Goal: Transaction & Acquisition: Purchase product/service

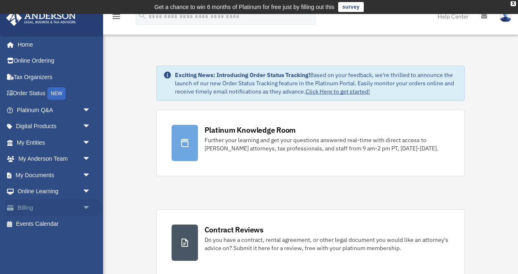
click at [52, 214] on link "Billing arrow_drop_down" at bounding box center [54, 208] width 97 height 17
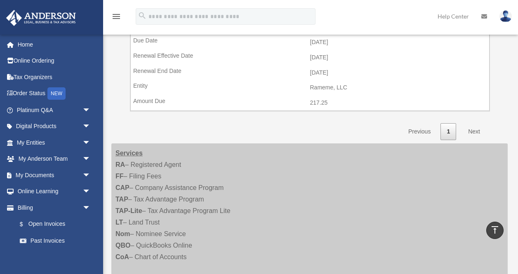
scroll to position [694, 0]
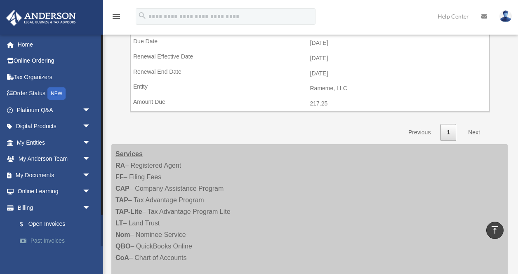
click at [48, 244] on link "Past Invoices" at bounding box center [58, 241] width 92 height 17
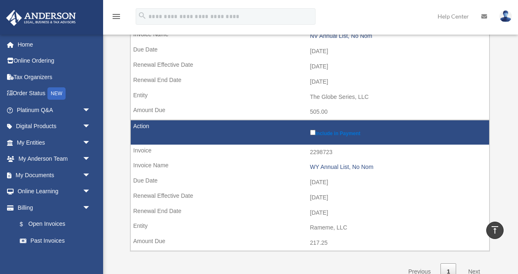
scroll to position [407, 0]
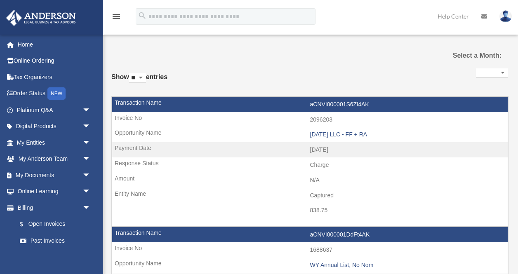
select select
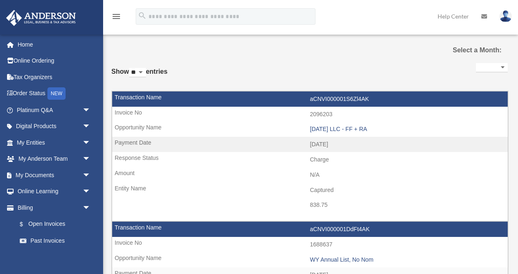
scroll to position [22, 0]
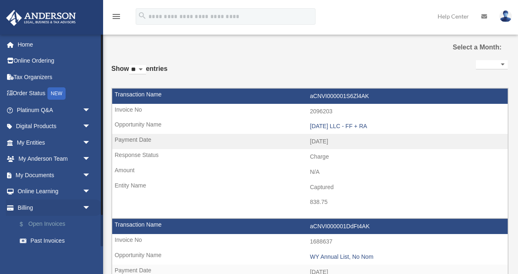
click at [59, 223] on link "$ Open Invoices" at bounding box center [58, 224] width 92 height 17
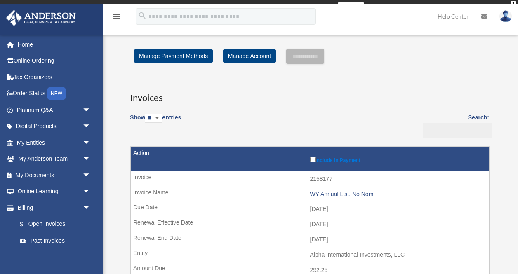
click at [311, 156] on td "Include in Payment" at bounding box center [310, 159] width 359 height 24
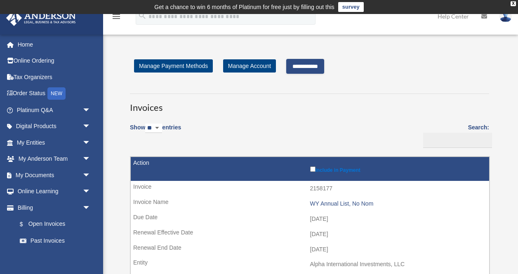
click at [322, 67] on input "**********" at bounding box center [305, 66] width 38 height 15
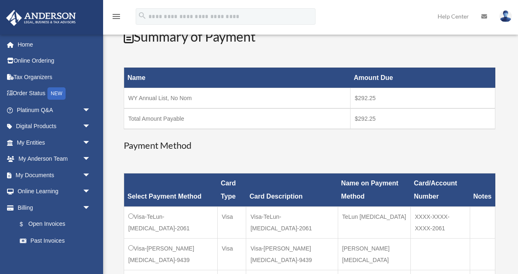
scroll to position [121, 0]
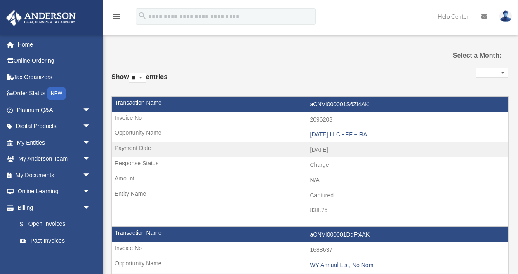
select select
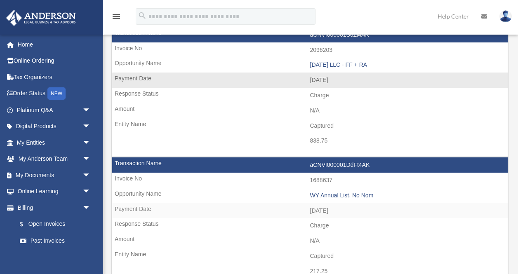
scroll to position [132, 0]
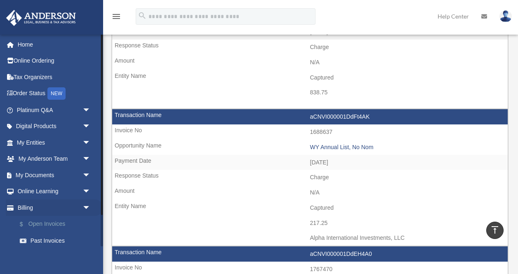
click at [60, 223] on link "$ Open Invoices" at bounding box center [58, 224] width 92 height 17
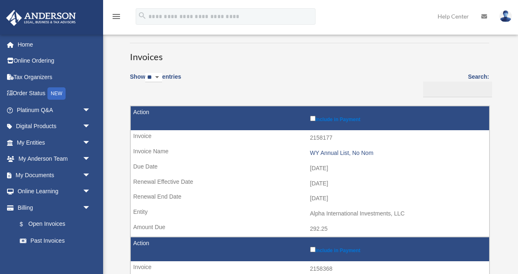
scroll to position [51, 0]
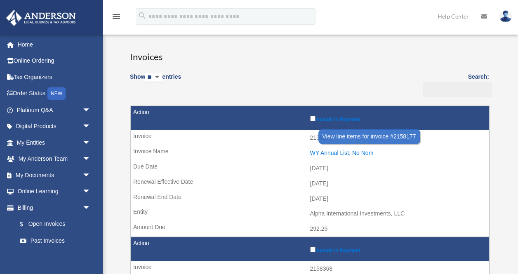
click at [329, 153] on div "WY Annual List, No Nom" at bounding box center [397, 153] width 175 height 7
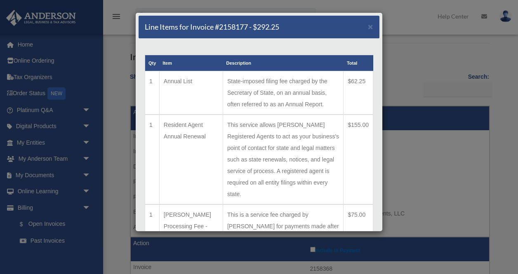
click at [426, 57] on div "Line Items for Invoice #2158177 - $292.25 × Qty Item Description Total 1 Annual…" at bounding box center [259, 137] width 518 height 274
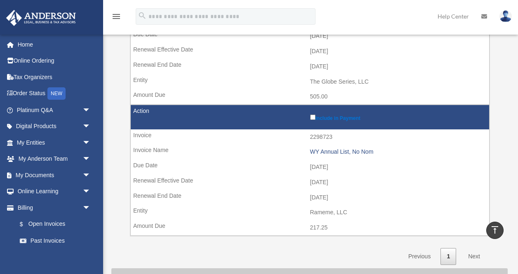
scroll to position [0, 0]
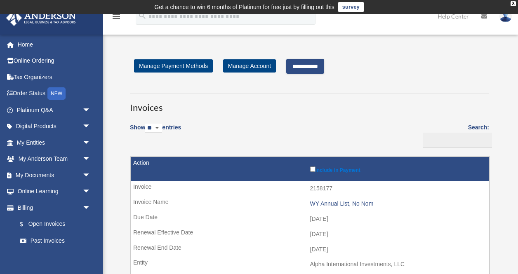
click at [324, 66] on input "**********" at bounding box center [305, 66] width 38 height 15
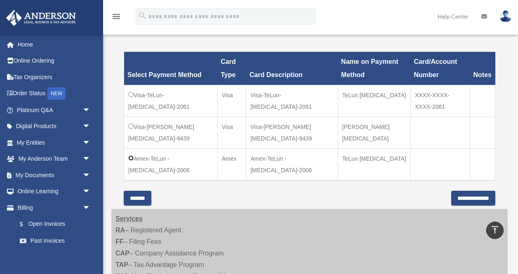
scroll to position [286, 0]
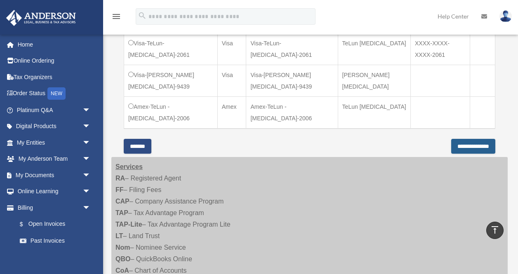
click at [469, 140] on input "**********" at bounding box center [474, 146] width 44 height 15
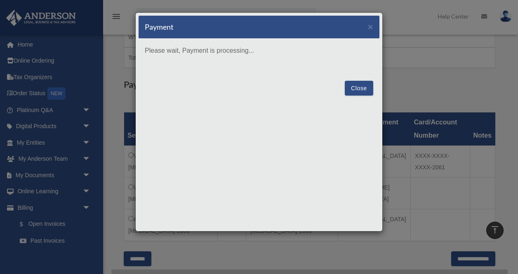
scroll to position [191, 0]
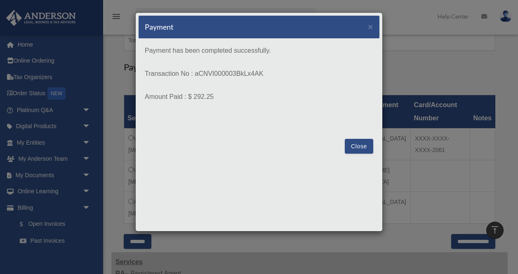
click at [358, 147] on button "Close" at bounding box center [359, 146] width 28 height 15
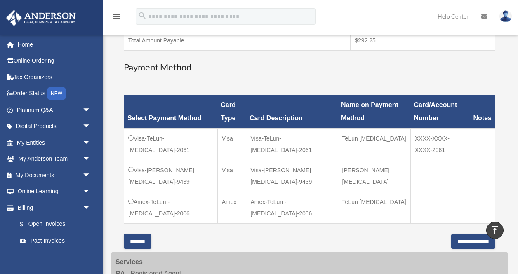
click at [147, 234] on input "*******" at bounding box center [138, 241] width 28 height 15
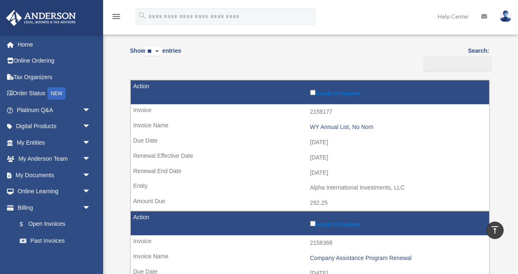
scroll to position [0, 0]
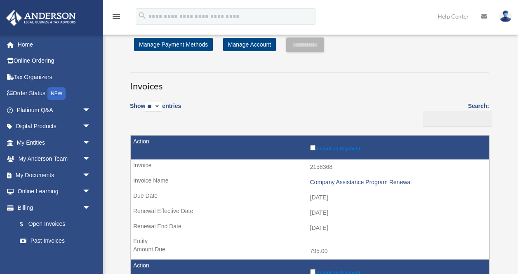
scroll to position [52, 0]
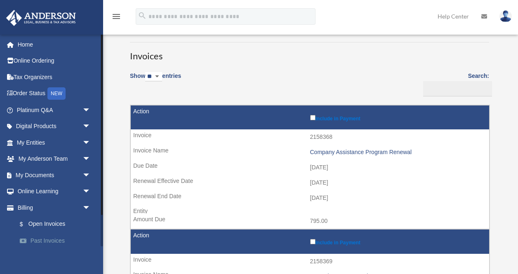
click at [55, 239] on link "Past Invoices" at bounding box center [58, 241] width 92 height 17
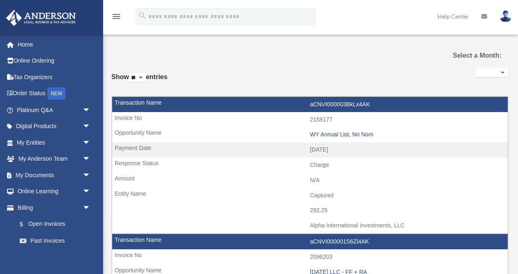
select select
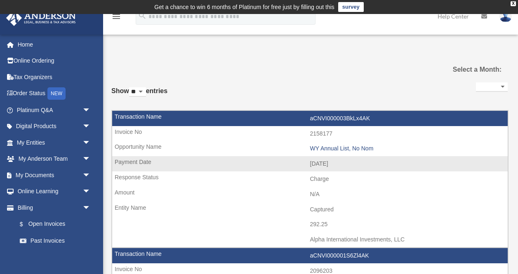
click at [339, 118] on td "aCNVI000003BkLx4AK" at bounding box center [310, 119] width 396 height 16
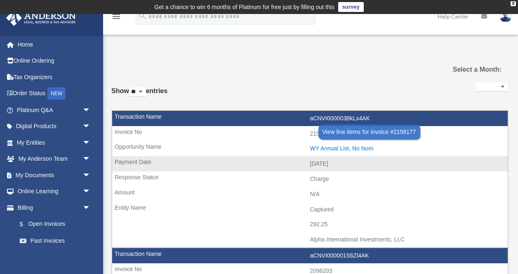
click at [339, 148] on div "WY Annual List, No Nom" at bounding box center [407, 148] width 194 height 7
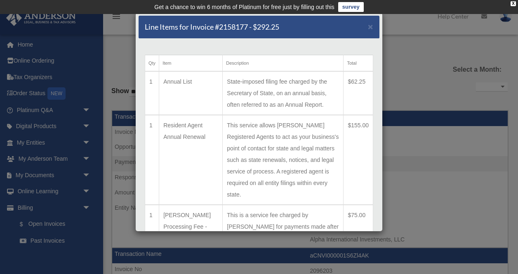
scroll to position [54, 0]
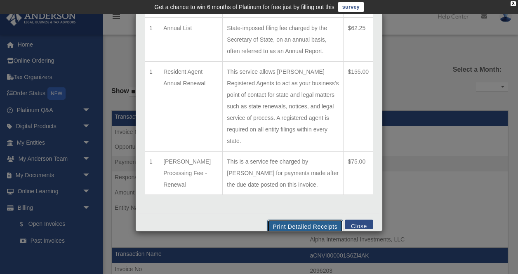
click at [311, 220] on button "Print Detailed Receipts" at bounding box center [305, 227] width 76 height 14
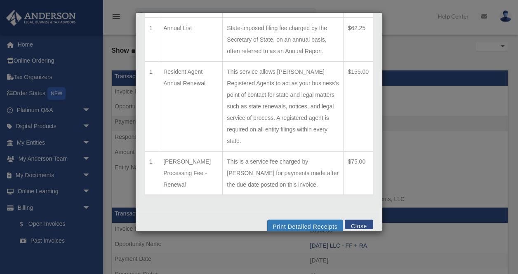
click at [361, 220] on button "Close" at bounding box center [359, 224] width 28 height 9
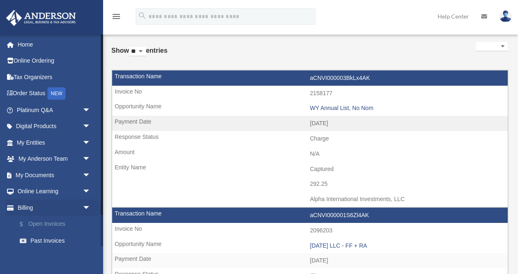
click at [63, 225] on link "$ Open Invoices" at bounding box center [58, 224] width 92 height 17
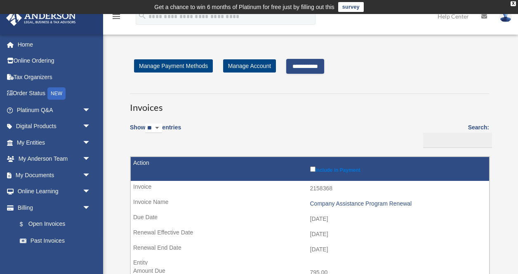
click at [324, 64] on input "**********" at bounding box center [305, 66] width 38 height 15
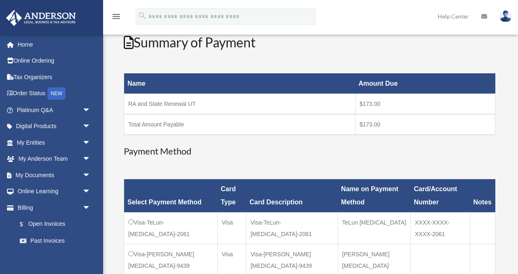
scroll to position [197, 0]
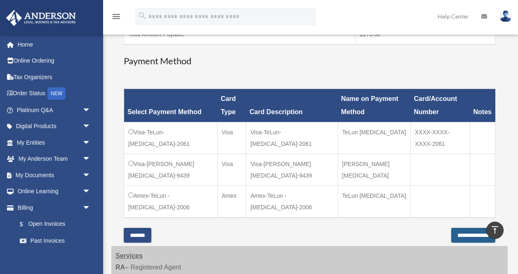
click at [452, 228] on input "**********" at bounding box center [474, 235] width 44 height 15
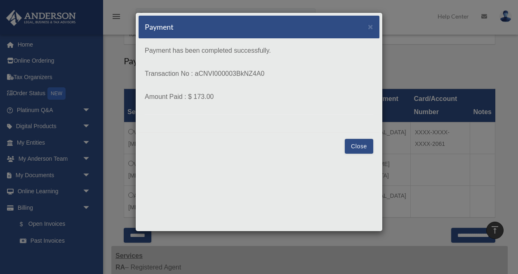
click at [348, 143] on button "Close" at bounding box center [359, 146] width 28 height 15
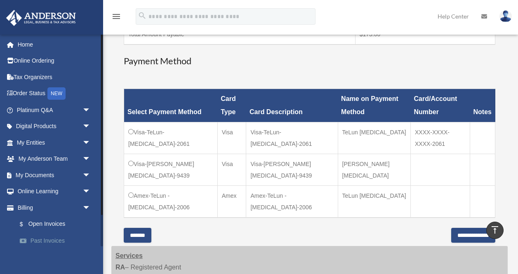
click at [47, 236] on link "Past Invoices" at bounding box center [58, 241] width 92 height 17
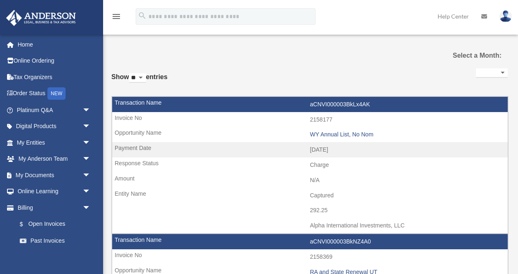
select select
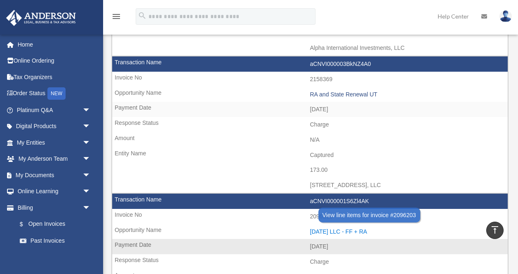
scroll to position [187, 0]
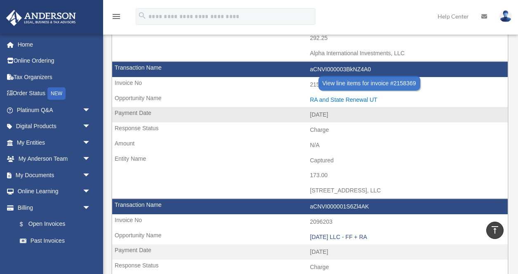
click at [360, 97] on div "RA and State Renewal UT" at bounding box center [407, 100] width 194 height 7
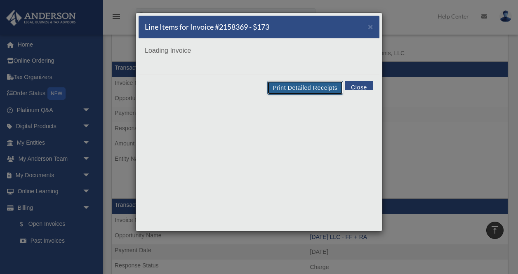
click at [317, 92] on button "Print Detailed Receipts" at bounding box center [305, 88] width 76 height 14
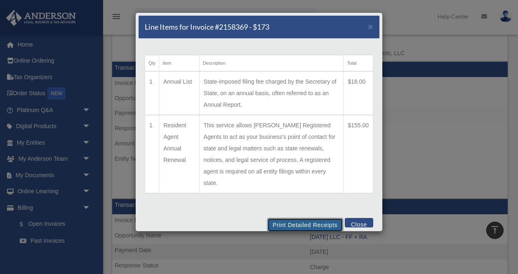
scroll to position [187, 0]
click at [366, 227] on button "Close" at bounding box center [359, 222] width 28 height 9
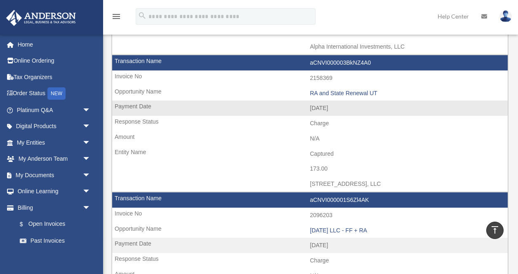
scroll to position [192, 0]
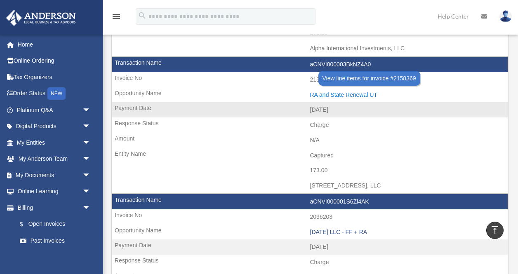
click at [348, 92] on div "RA and State Renewal UT" at bounding box center [407, 95] width 194 height 7
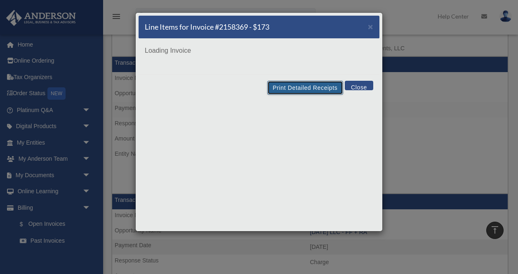
click at [316, 90] on button "Print Detailed Receipts" at bounding box center [305, 88] width 76 height 14
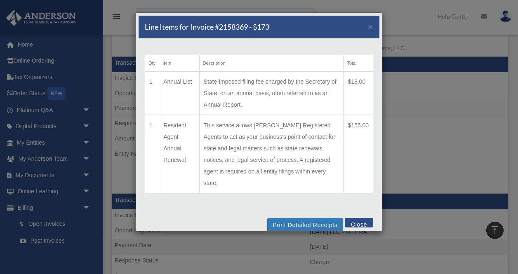
click at [353, 223] on button "Close" at bounding box center [359, 222] width 28 height 9
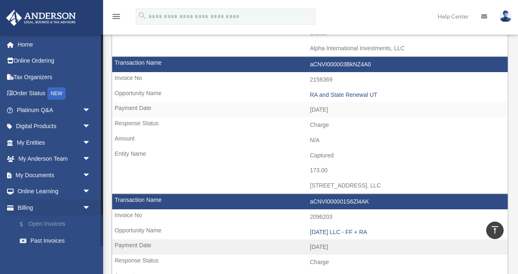
click at [59, 221] on link "$ Open Invoices" at bounding box center [58, 224] width 92 height 17
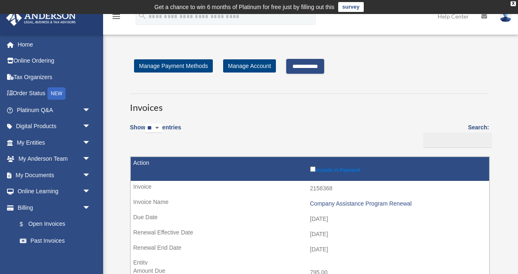
click at [324, 63] on input "**********" at bounding box center [305, 66] width 38 height 15
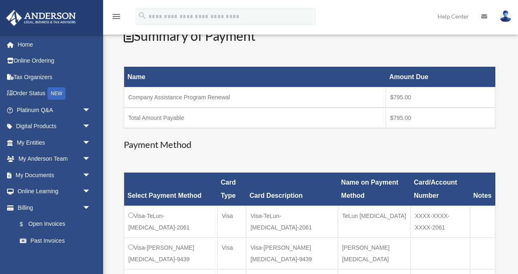
scroll to position [218, 0]
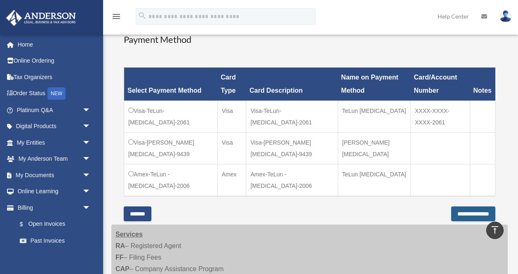
click at [461, 208] on input "**********" at bounding box center [474, 214] width 44 height 15
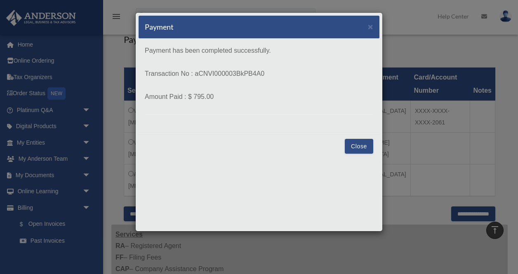
click at [355, 141] on button "Close" at bounding box center [359, 146] width 28 height 15
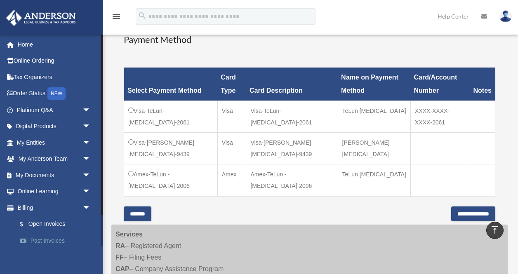
click at [50, 242] on link "Past Invoices" at bounding box center [58, 241] width 92 height 17
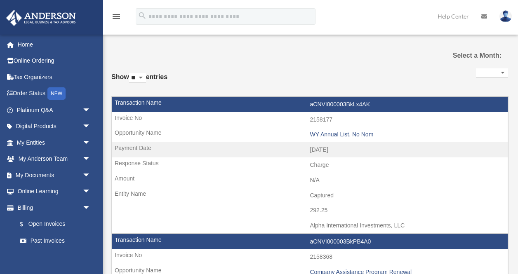
select select
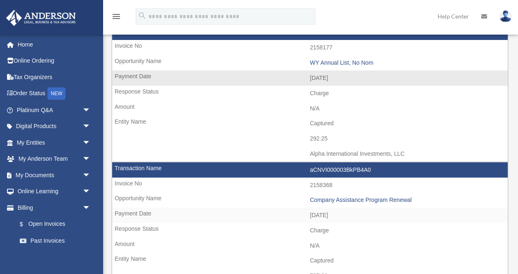
scroll to position [187, 0]
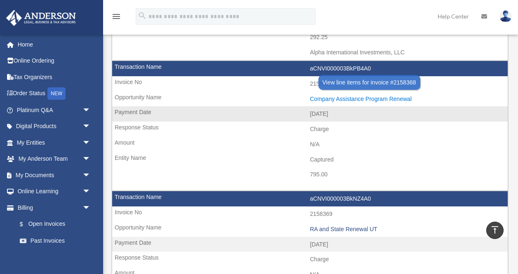
click at [334, 97] on div "Company Assistance Program Renewal" at bounding box center [407, 99] width 194 height 7
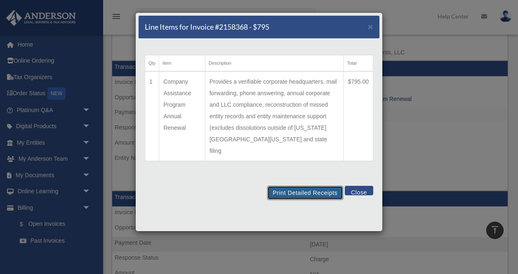
click at [296, 189] on button "Print Detailed Receipts" at bounding box center [305, 193] width 76 height 14
click at [356, 188] on button "Close" at bounding box center [359, 190] width 28 height 9
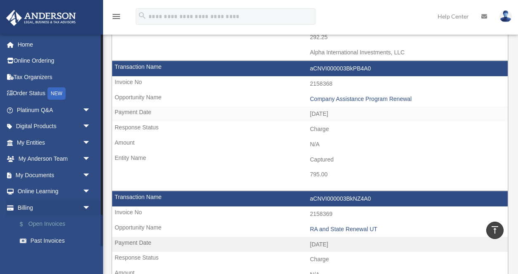
click at [42, 227] on link "$ Open Invoices" at bounding box center [58, 224] width 92 height 17
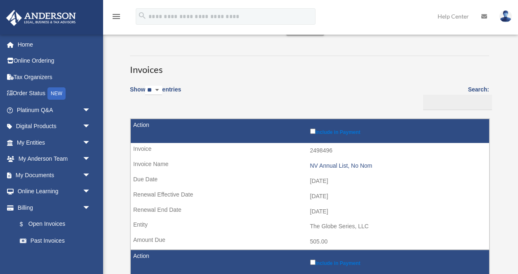
scroll to position [39, 0]
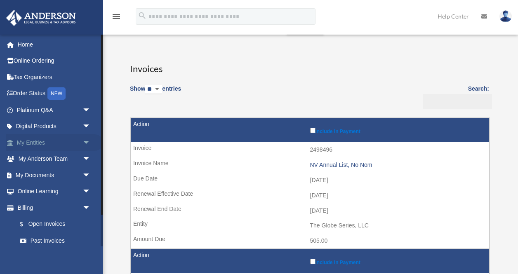
click at [40, 142] on link "My Entities arrow_drop_down" at bounding box center [54, 143] width 97 height 17
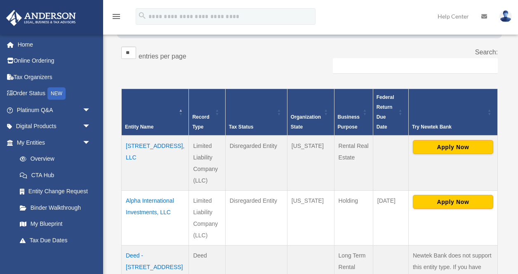
scroll to position [142, 0]
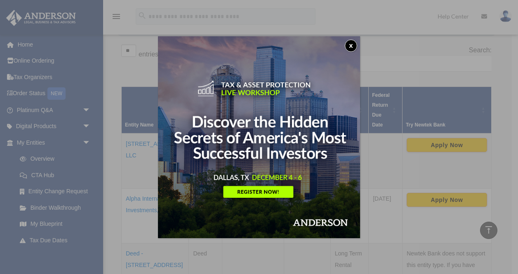
click at [352, 43] on button "x" at bounding box center [351, 46] width 12 height 12
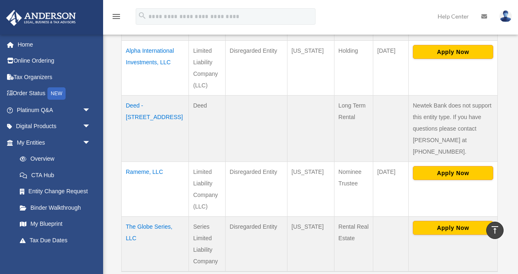
scroll to position [290, 0]
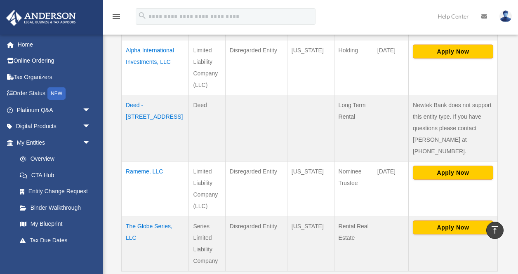
click at [145, 228] on td "The Globe Series, LLC" at bounding box center [155, 244] width 67 height 55
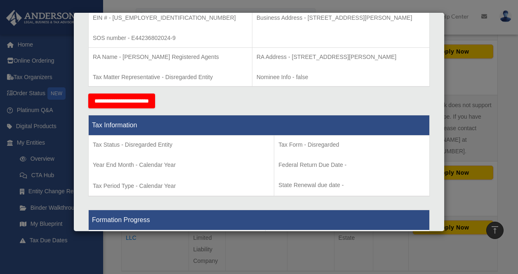
scroll to position [279, 0]
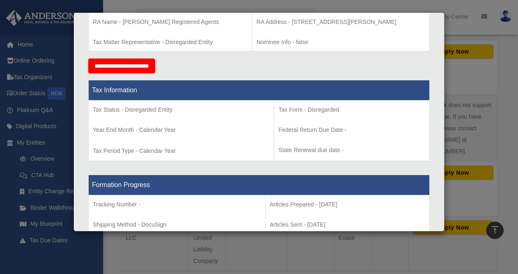
click at [305, 256] on div "Details × Articles Sent Organizational Date" at bounding box center [259, 137] width 518 height 274
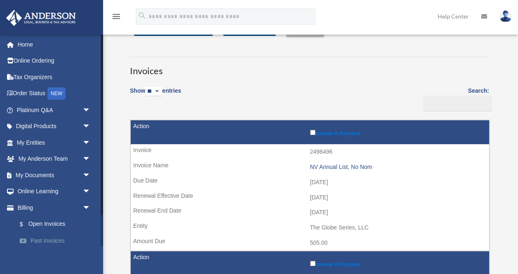
scroll to position [39, 0]
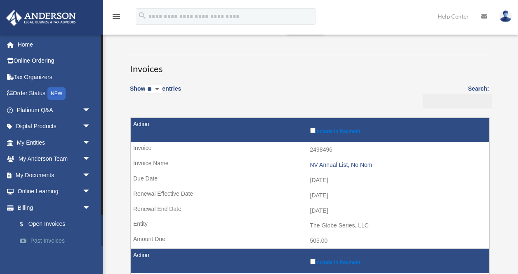
click at [44, 244] on link "Past Invoices" at bounding box center [58, 241] width 92 height 17
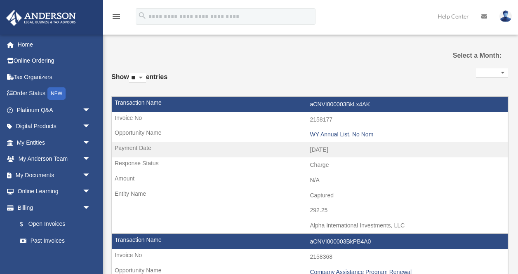
select select
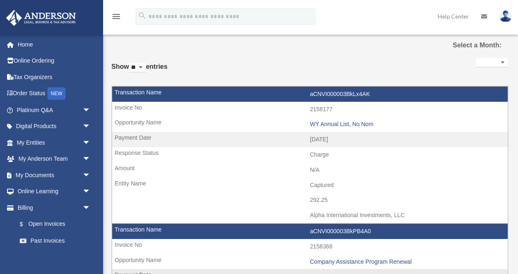
scroll to position [25, 0]
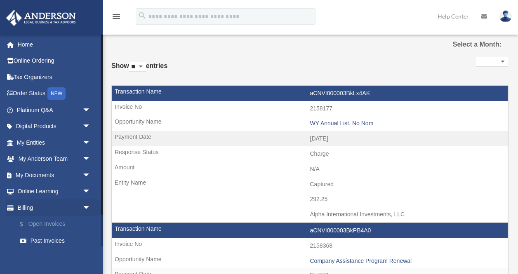
click at [61, 224] on link "$ Open Invoices" at bounding box center [58, 224] width 92 height 17
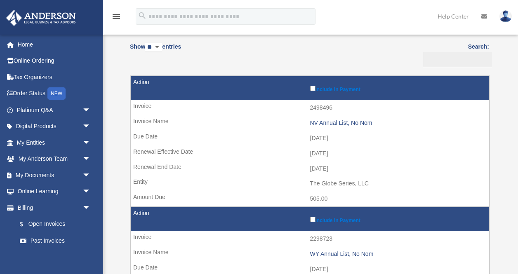
click at [314, 85] on label "Include in Payment" at bounding box center [397, 88] width 175 height 8
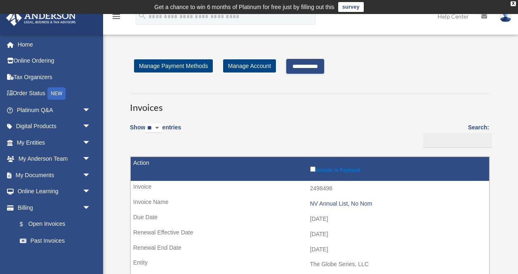
click at [324, 69] on input "**********" at bounding box center [305, 66] width 38 height 15
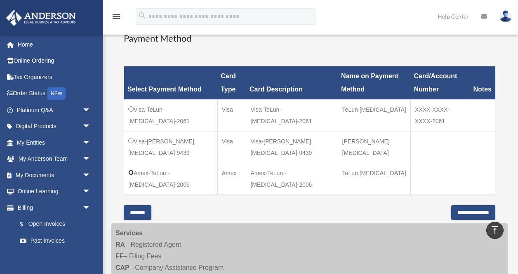
scroll to position [250, 0]
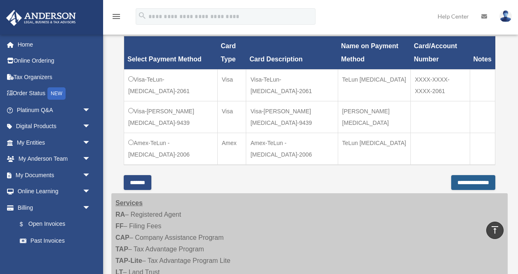
click at [459, 175] on input "**********" at bounding box center [474, 182] width 44 height 15
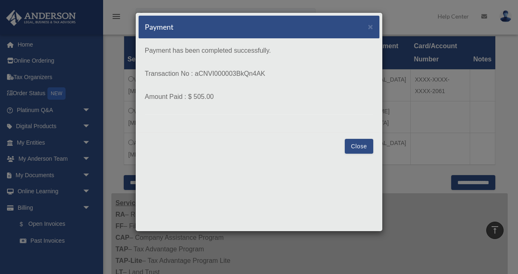
scroll to position [267, 0]
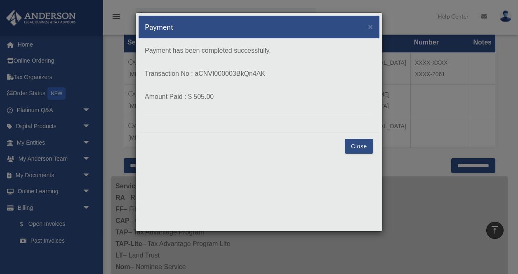
click at [357, 148] on button "Close" at bounding box center [359, 146] width 28 height 15
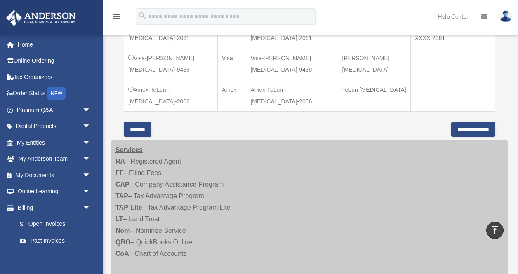
scroll to position [305, 0]
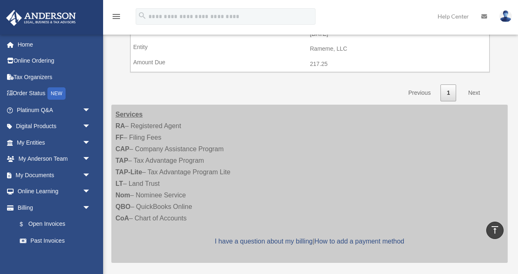
scroll to position [215, 0]
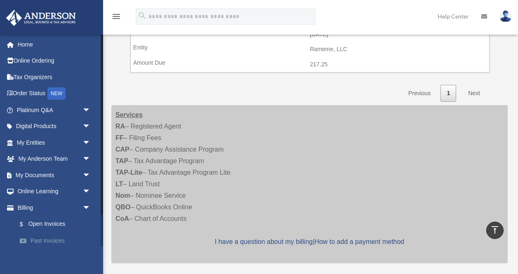
click at [57, 240] on link "Past Invoices" at bounding box center [58, 241] width 92 height 17
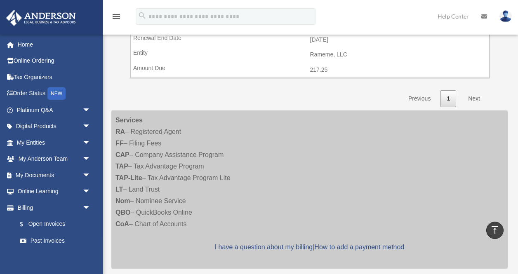
scroll to position [209, 0]
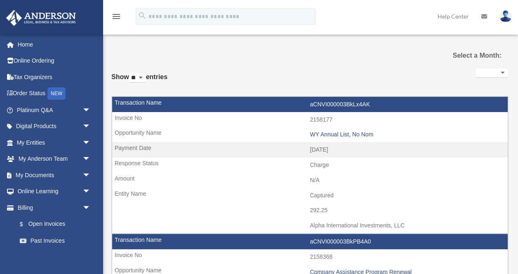
select select
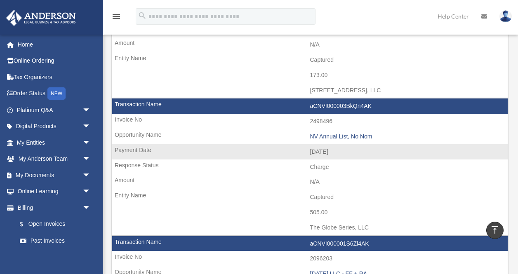
scroll to position [419, 0]
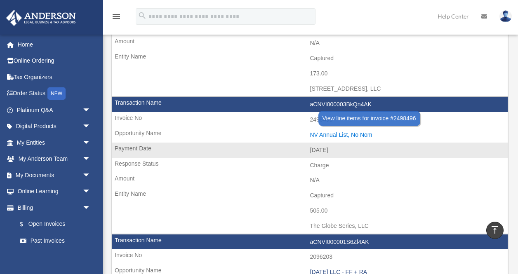
click at [343, 133] on div "NV Annual List, No Nom" at bounding box center [407, 135] width 194 height 7
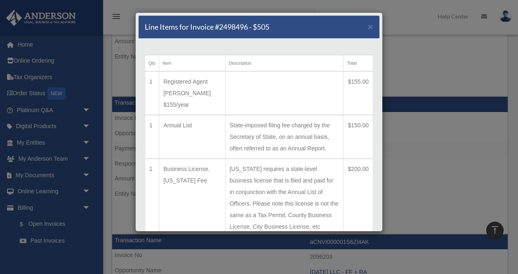
scroll to position [54, 0]
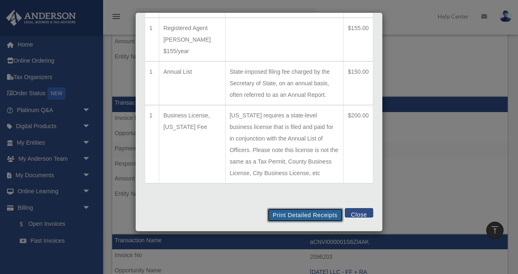
click at [300, 215] on button "Print Detailed Receipts" at bounding box center [305, 215] width 76 height 14
click at [367, 212] on button "Close" at bounding box center [359, 212] width 28 height 9
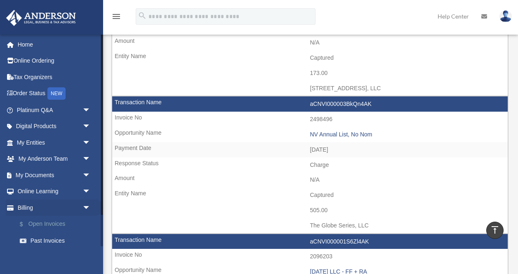
click at [37, 229] on link "$ Open Invoices" at bounding box center [58, 224] width 92 height 17
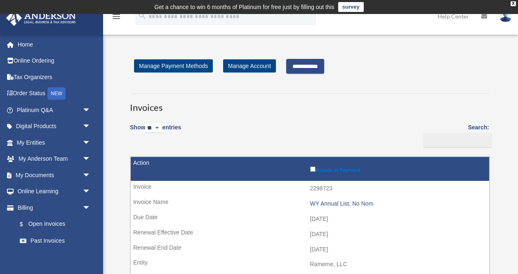
click at [324, 66] on input "**********" at bounding box center [305, 66] width 38 height 15
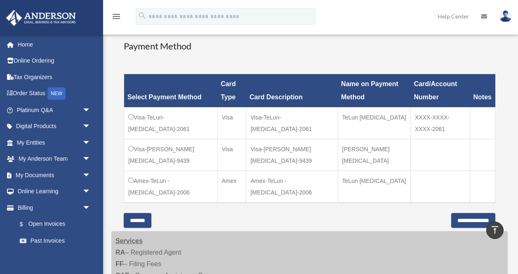
scroll to position [212, 0]
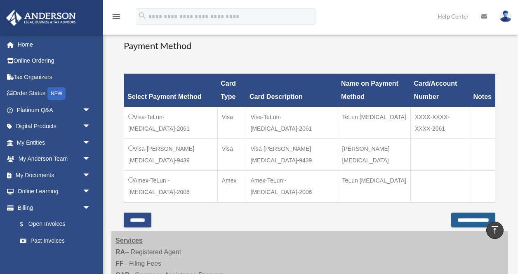
click at [460, 213] on input "**********" at bounding box center [474, 220] width 44 height 15
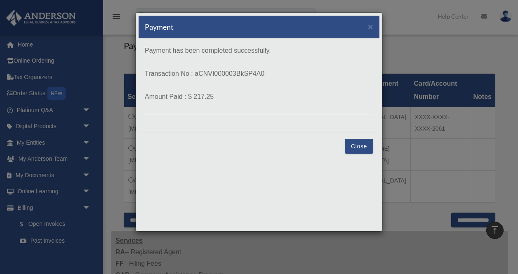
click at [355, 143] on button "Close" at bounding box center [359, 146] width 28 height 15
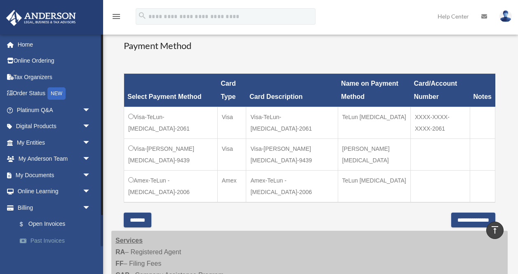
click at [55, 243] on link "Past Invoices" at bounding box center [58, 241] width 92 height 17
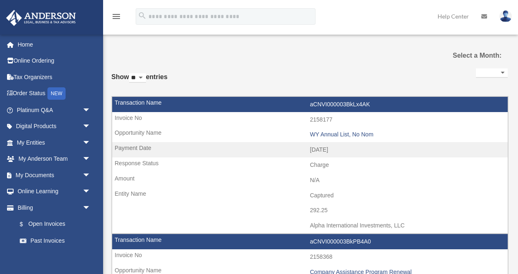
select select
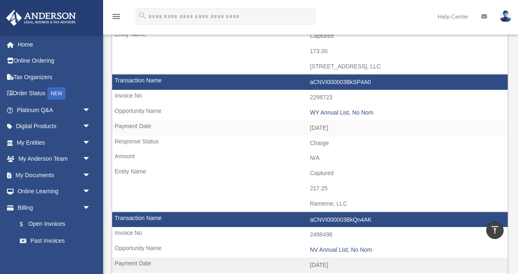
scroll to position [449, 0]
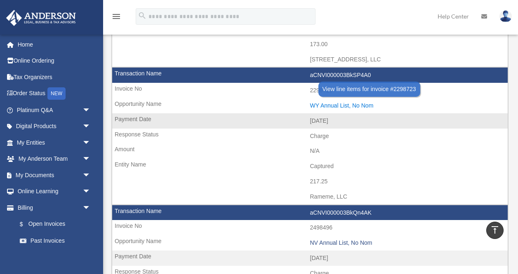
click at [333, 104] on div "WY Annual List, No Nom" at bounding box center [407, 105] width 194 height 7
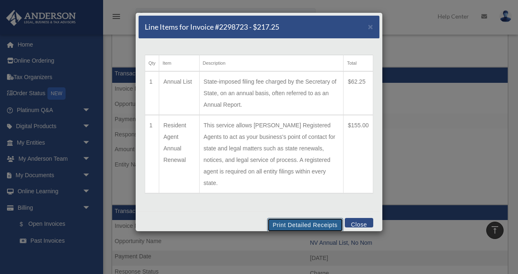
click at [302, 225] on button "Print Detailed Receipts" at bounding box center [305, 225] width 76 height 14
click at [360, 221] on button "Close" at bounding box center [359, 222] width 28 height 9
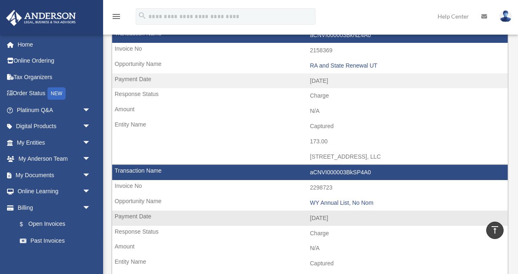
scroll to position [215, 0]
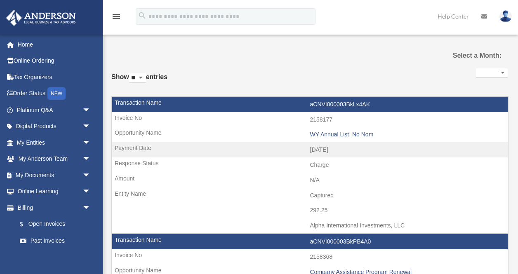
select select
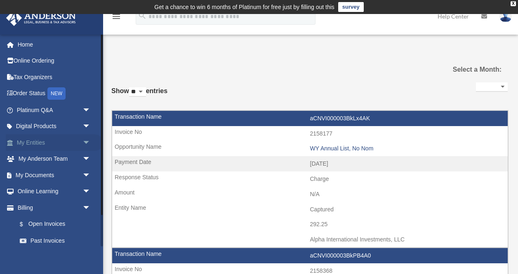
click at [84, 137] on span "arrow_drop_down" at bounding box center [91, 143] width 17 height 17
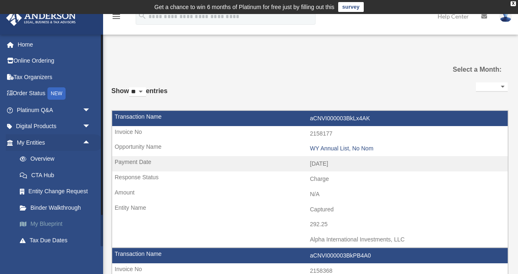
click at [40, 225] on link "My Blueprint" at bounding box center [58, 224] width 92 height 17
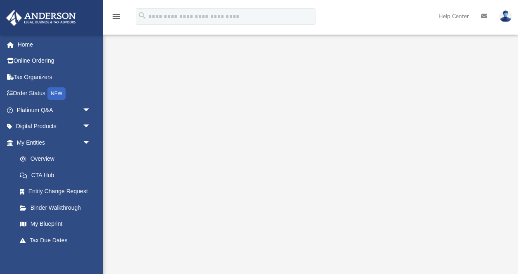
scroll to position [79, 0]
